Goal: Transaction & Acquisition: Obtain resource

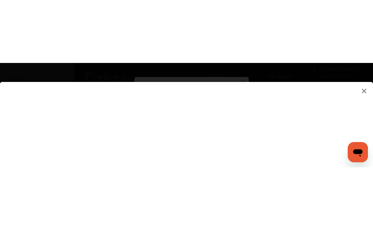
scroll to position [103, 0]
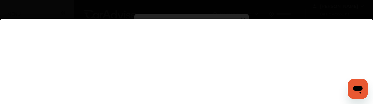
type input "**********"
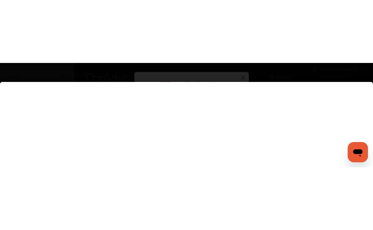
scroll to position [0, 0]
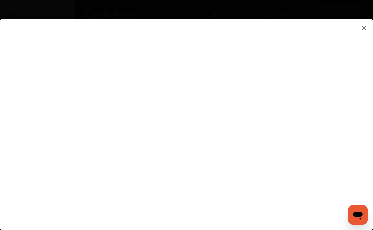
click at [372, 131] on flutter-view at bounding box center [186, 118] width 373 height 198
click at [338, 106] on flutter-view at bounding box center [186, 118] width 373 height 198
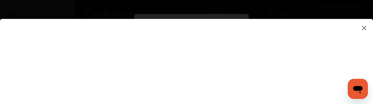
type textarea "**********"
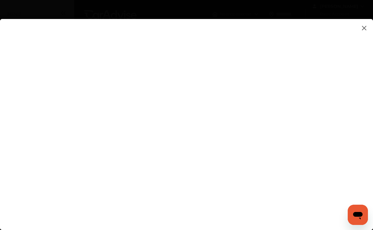
click at [337, 122] on flutter-view at bounding box center [186, 118] width 373 height 198
click at [265, 160] on flutter-view at bounding box center [186, 118] width 373 height 198
click at [191, 148] on flutter-view at bounding box center [186, 118] width 373 height 198
click at [21, 108] on flutter-view at bounding box center [186, 118] width 373 height 198
click at [25, 110] on flutter-view at bounding box center [186, 118] width 373 height 198
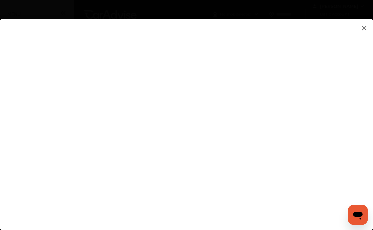
click at [25, 110] on flutter-view at bounding box center [186, 118] width 373 height 198
click at [34, 152] on flutter-view at bounding box center [186, 118] width 373 height 198
click at [43, 155] on flutter-view at bounding box center [186, 118] width 373 height 198
click at [27, 111] on flutter-view at bounding box center [186, 118] width 373 height 198
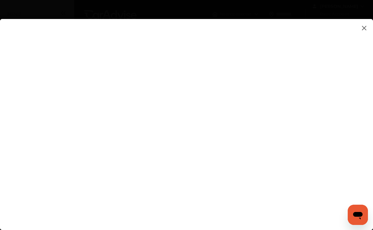
click at [30, 114] on flutter-view at bounding box center [186, 118] width 373 height 198
click at [31, 85] on flutter-view at bounding box center [186, 118] width 373 height 198
